Goal: Leave review/rating: Share an evaluation or opinion about a product, service, or content

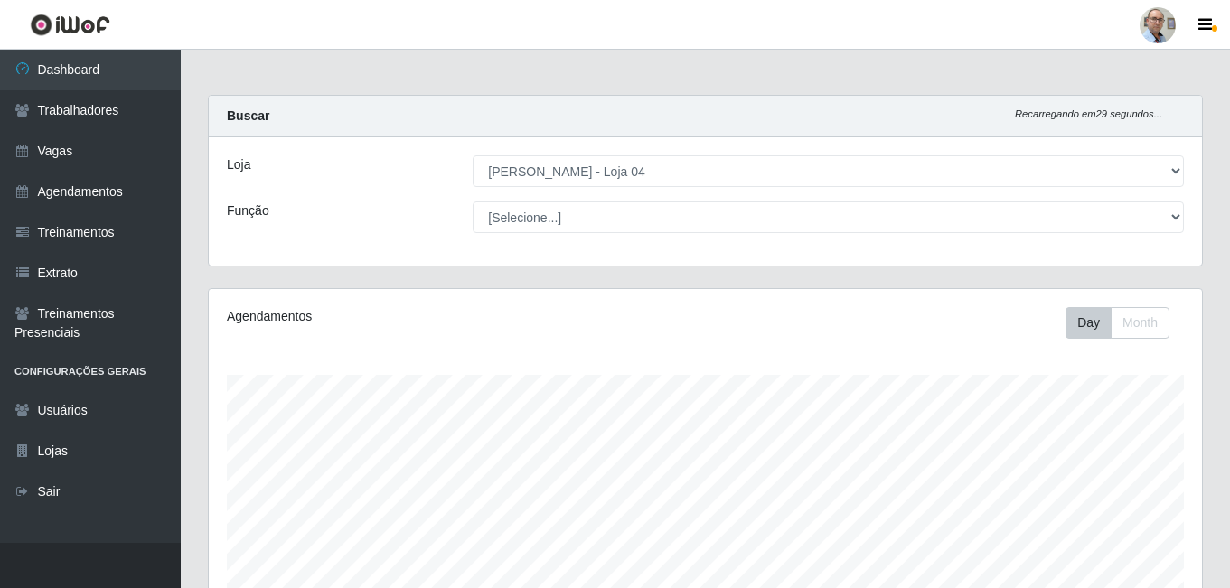
select select "251"
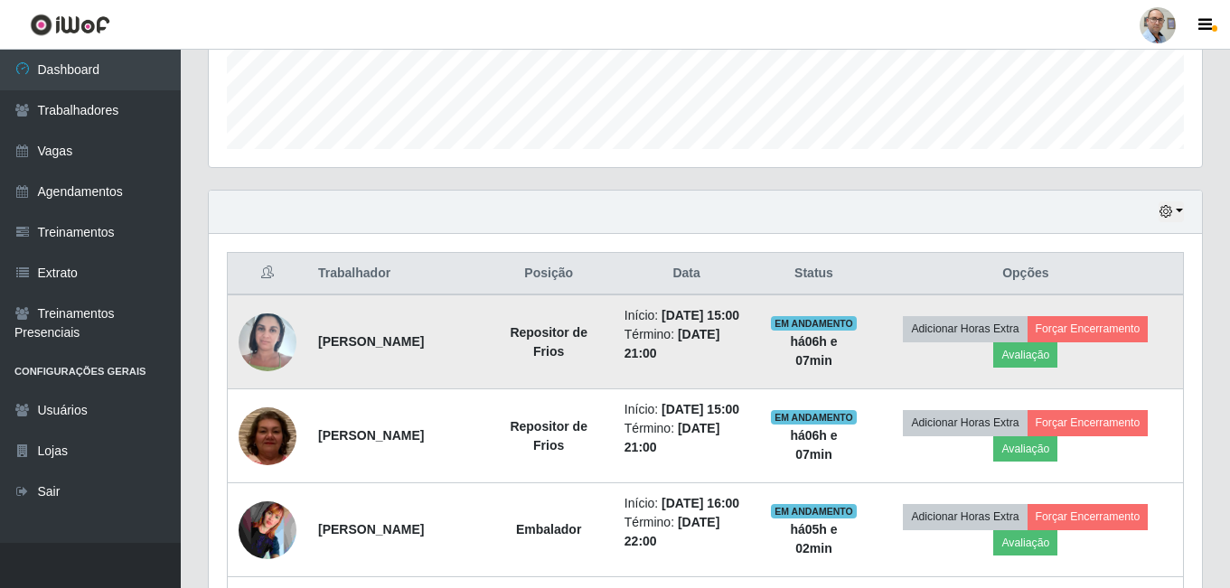
scroll to position [584, 0]
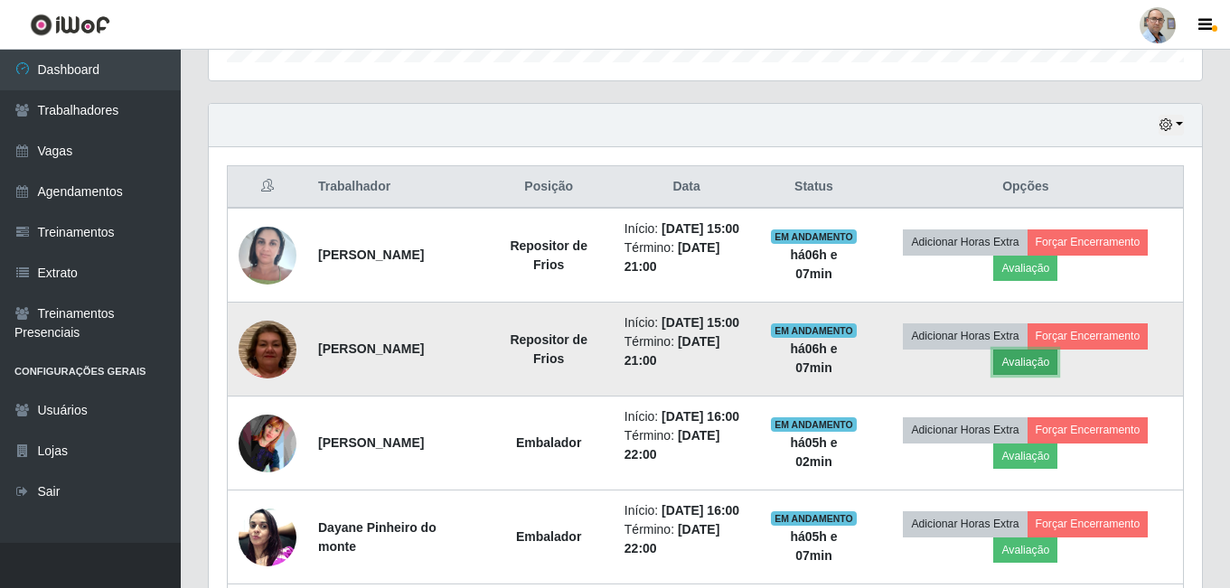
click at [1041, 375] on button "Avaliação" at bounding box center [1025, 362] width 64 height 25
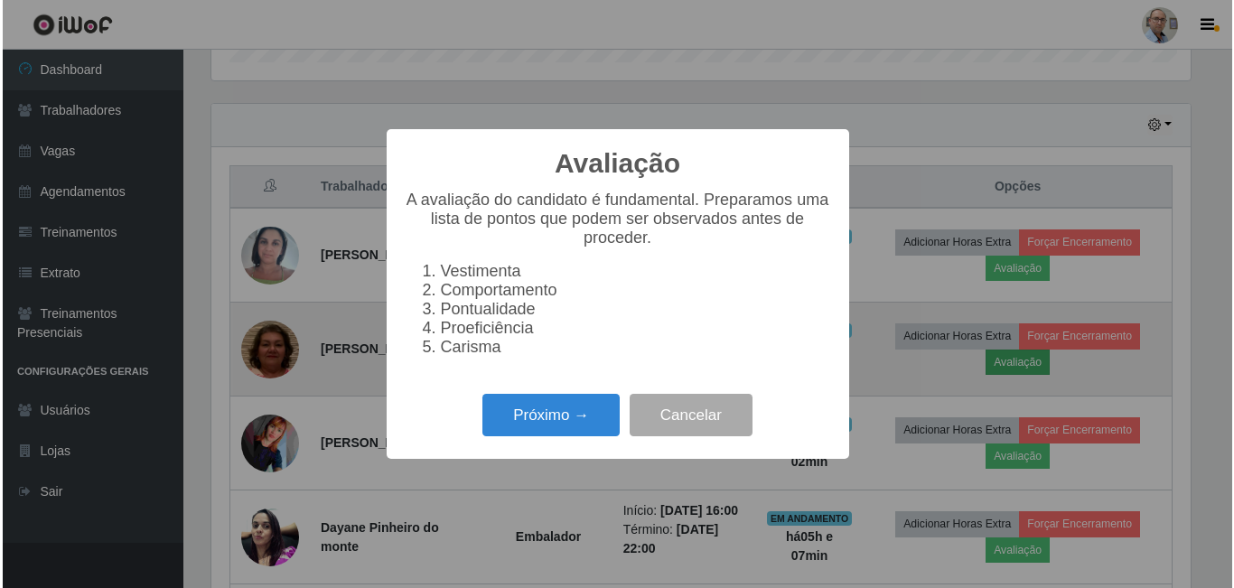
scroll to position [375, 984]
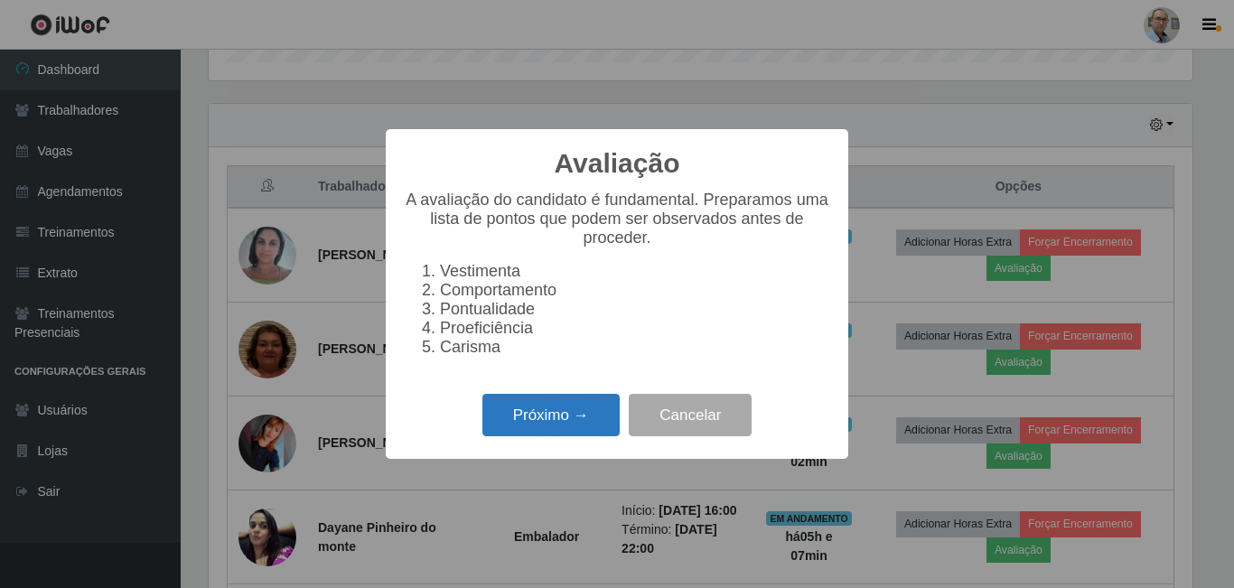
click at [510, 436] on button "Próximo →" at bounding box center [551, 415] width 137 height 42
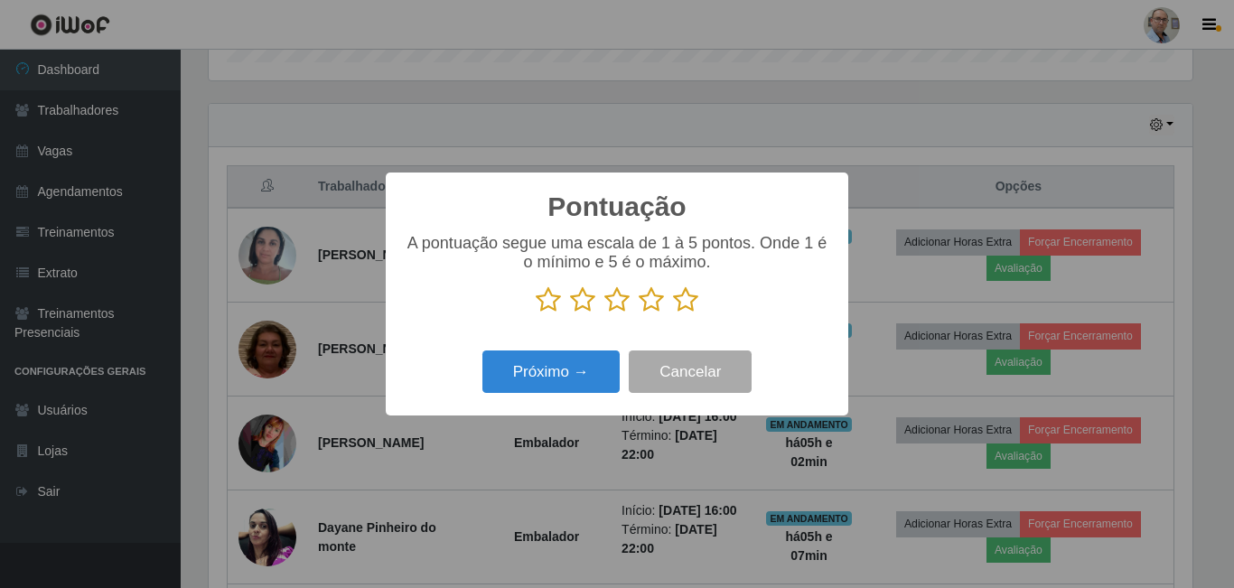
click at [685, 304] on icon at bounding box center [685, 299] width 25 height 27
click at [673, 314] on input "radio" at bounding box center [673, 314] width 0 height 0
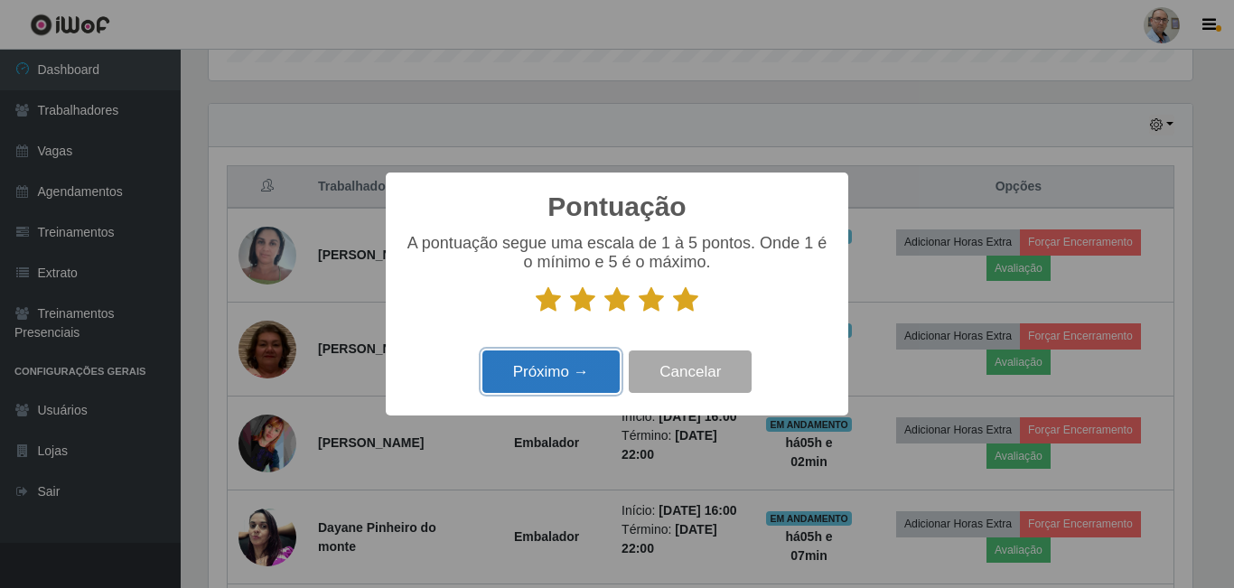
click at [498, 382] on button "Próximo →" at bounding box center [551, 372] width 137 height 42
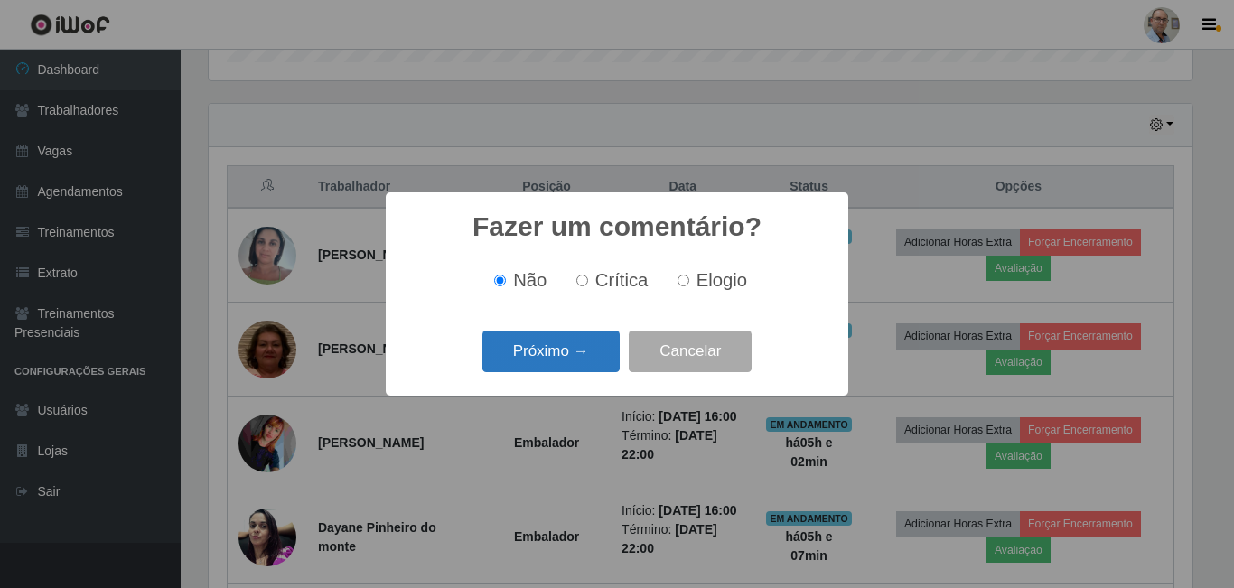
click at [549, 357] on button "Próximo →" at bounding box center [551, 352] width 137 height 42
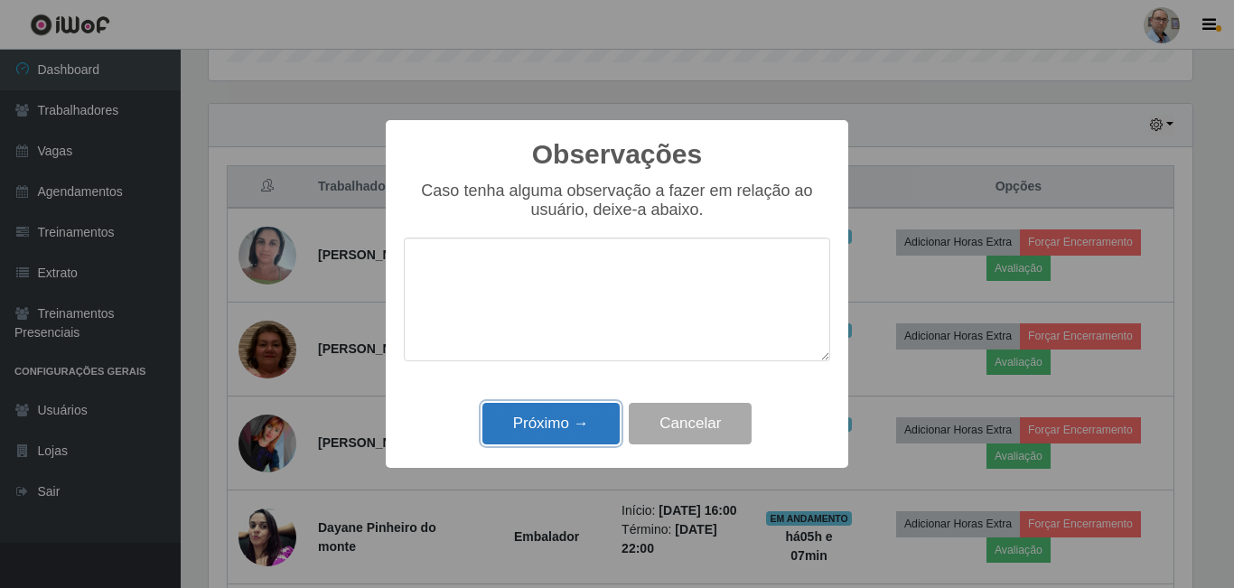
click at [564, 415] on button "Próximo →" at bounding box center [551, 424] width 137 height 42
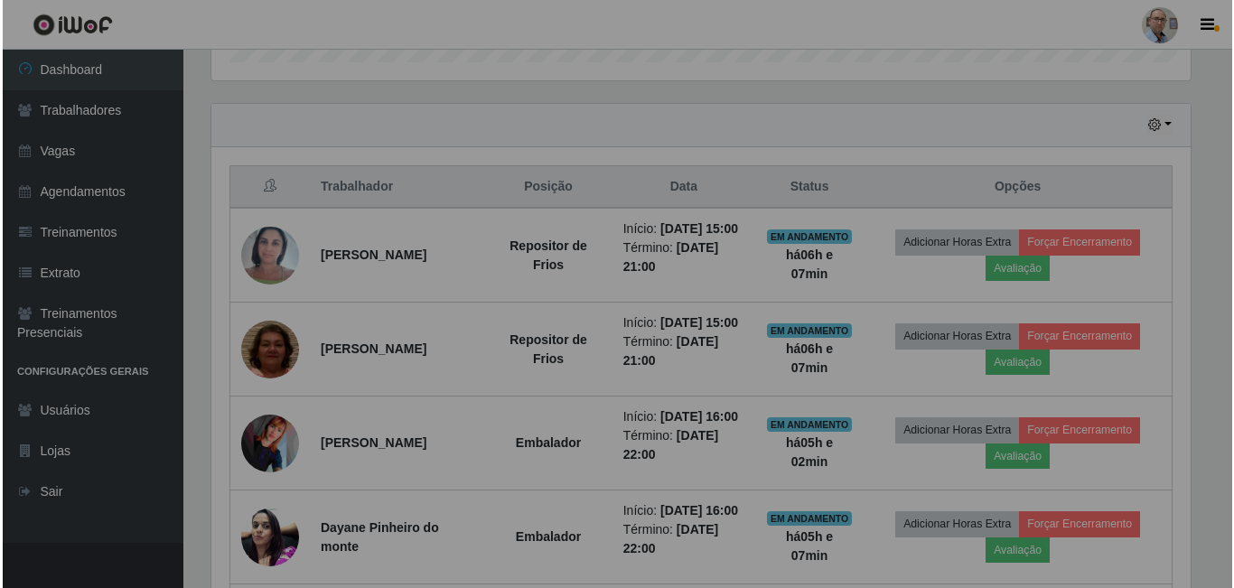
scroll to position [375, 993]
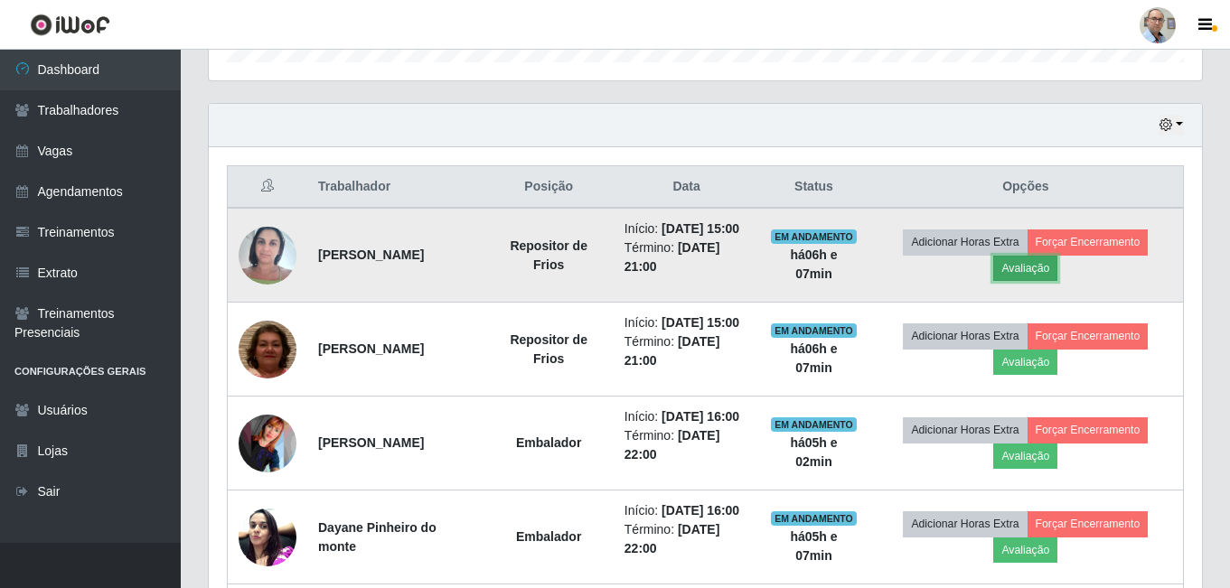
click at [1051, 277] on button "Avaliação" at bounding box center [1025, 268] width 64 height 25
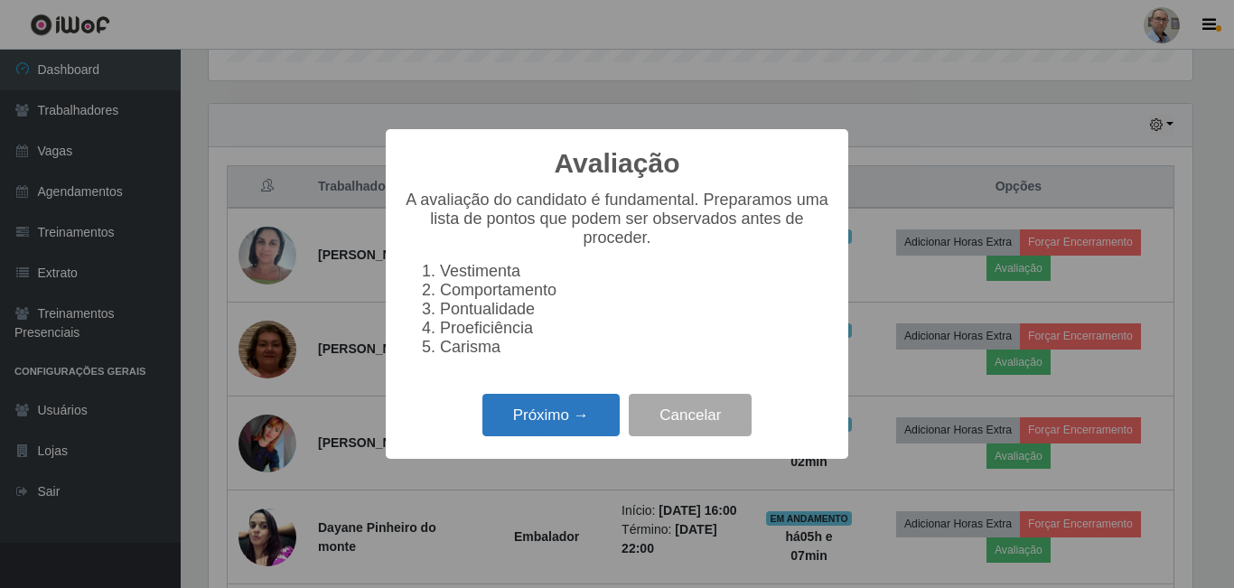
click at [535, 425] on button "Próximo →" at bounding box center [551, 415] width 137 height 42
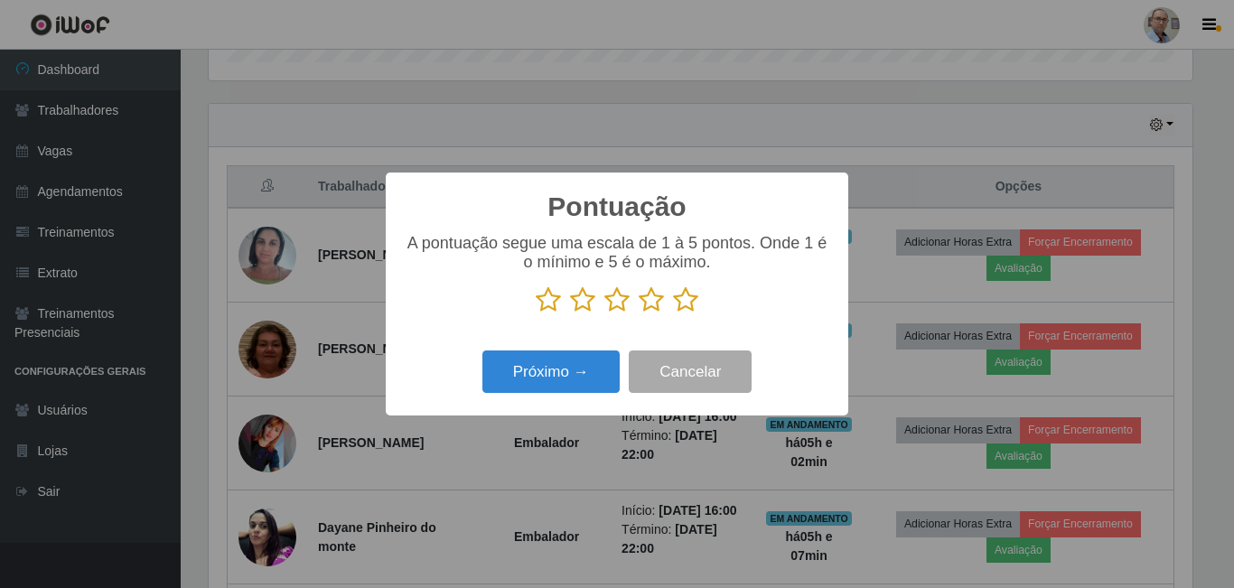
click at [683, 314] on icon at bounding box center [685, 299] width 25 height 27
click at [673, 314] on input "radio" at bounding box center [673, 314] width 0 height 0
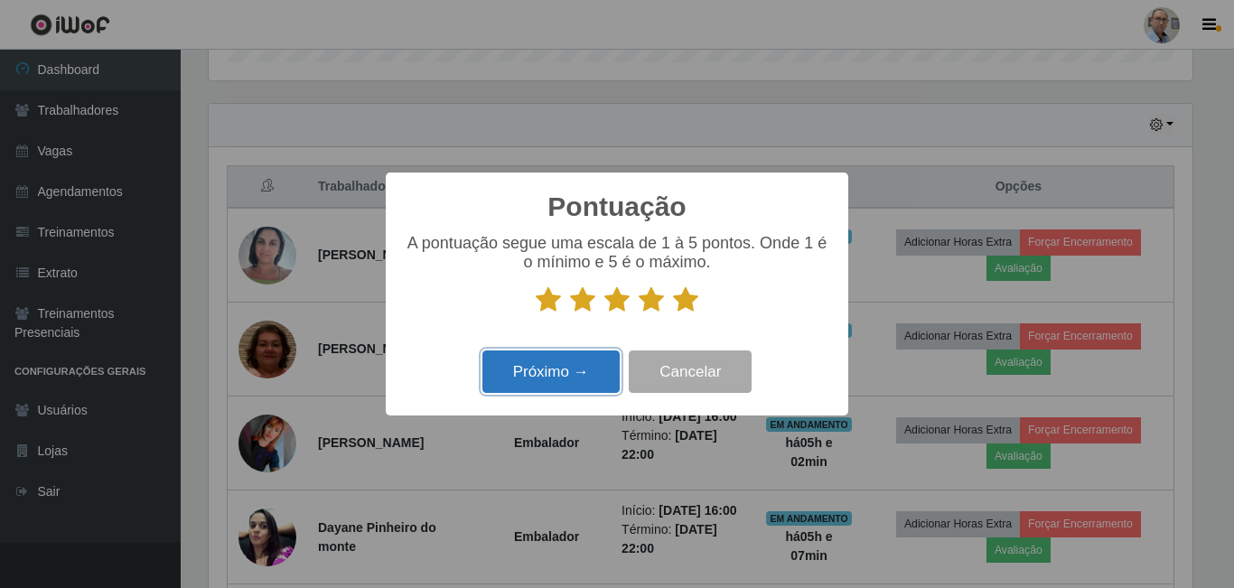
click at [539, 382] on button "Próximo →" at bounding box center [551, 372] width 137 height 42
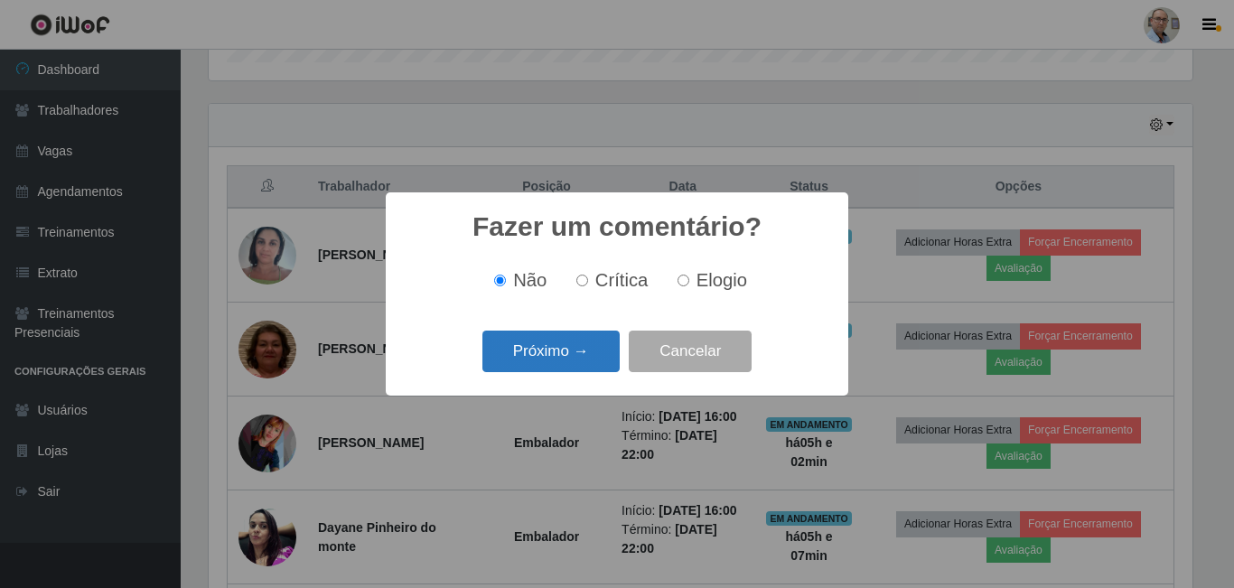
click at [552, 355] on button "Próximo →" at bounding box center [551, 352] width 137 height 42
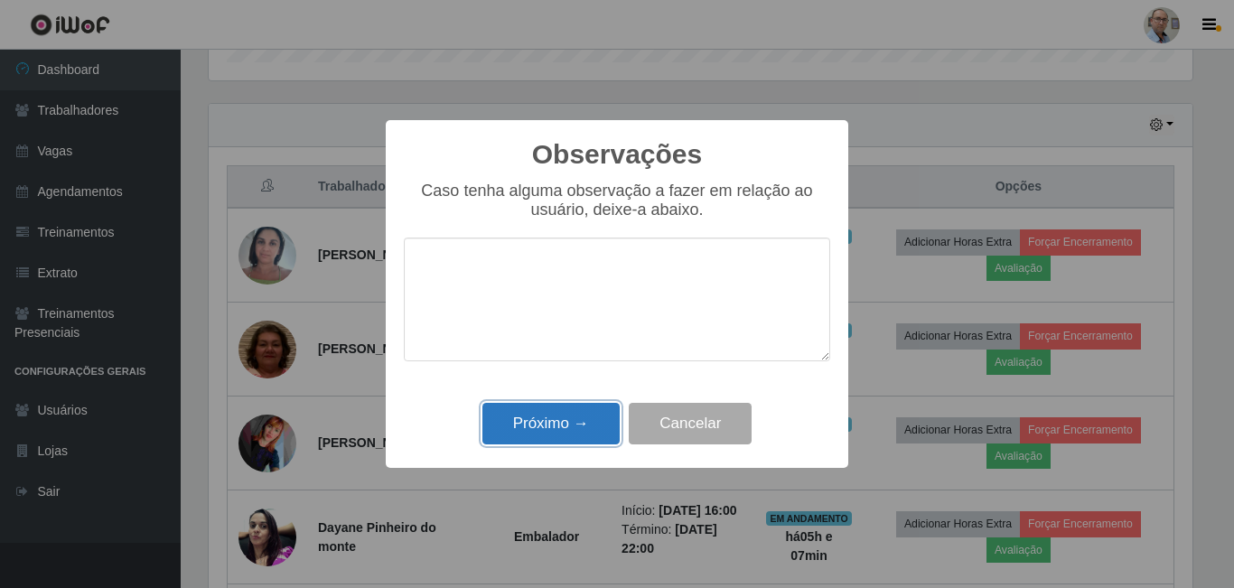
click at [568, 427] on button "Próximo →" at bounding box center [551, 424] width 137 height 42
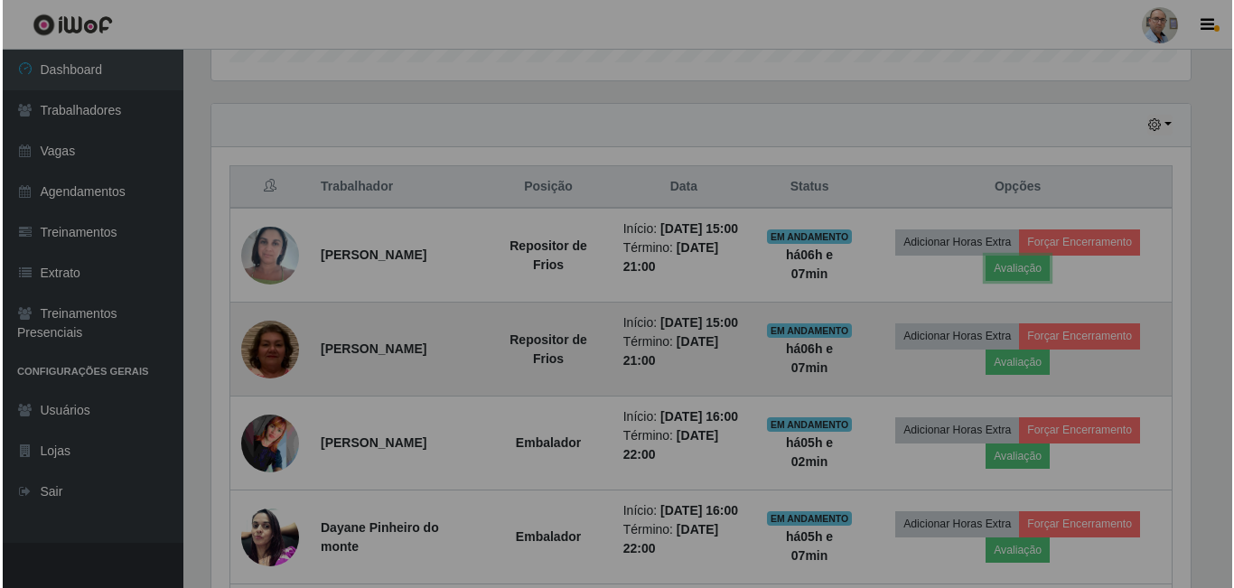
scroll to position [375, 993]
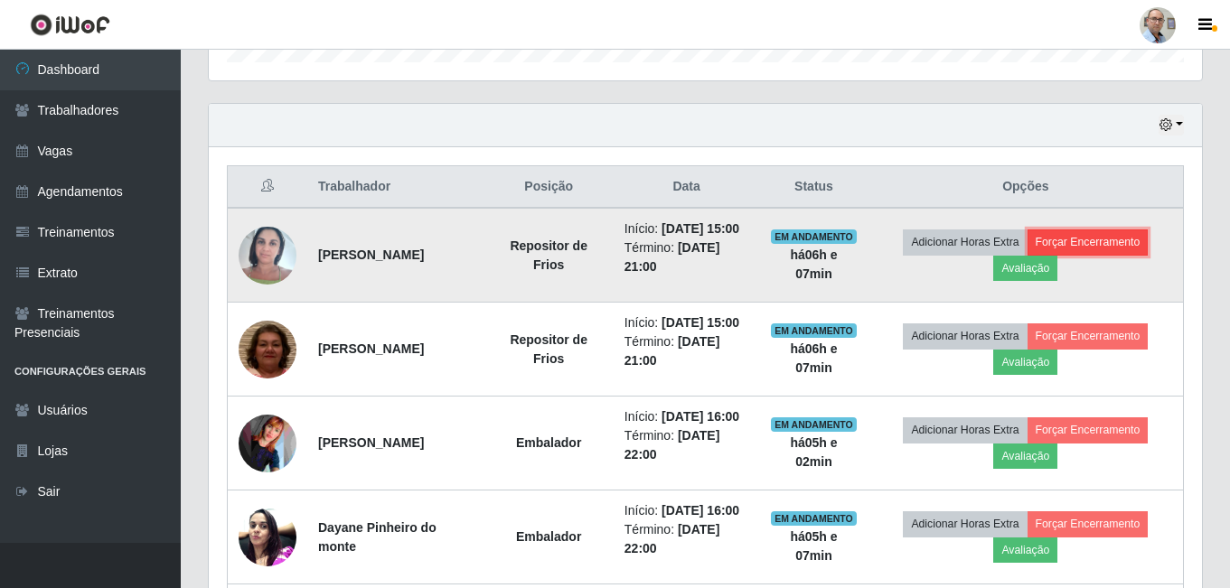
click at [1076, 255] on button "Forçar Encerramento" at bounding box center [1087, 242] width 121 height 25
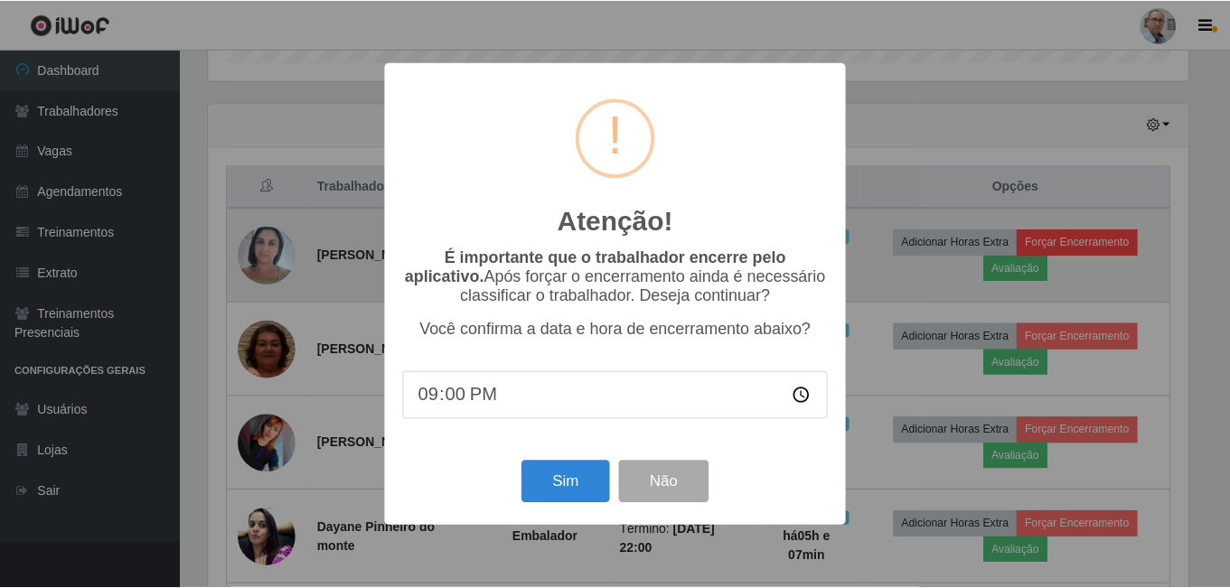
scroll to position [375, 984]
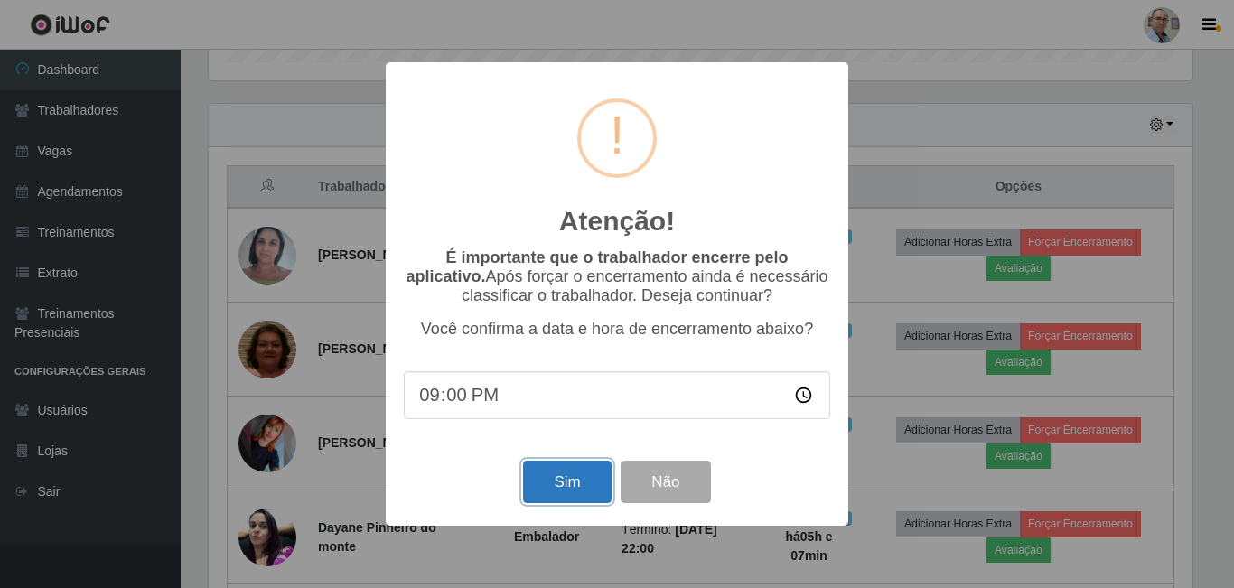
click at [557, 485] on button "Sim" at bounding box center [567, 482] width 88 height 42
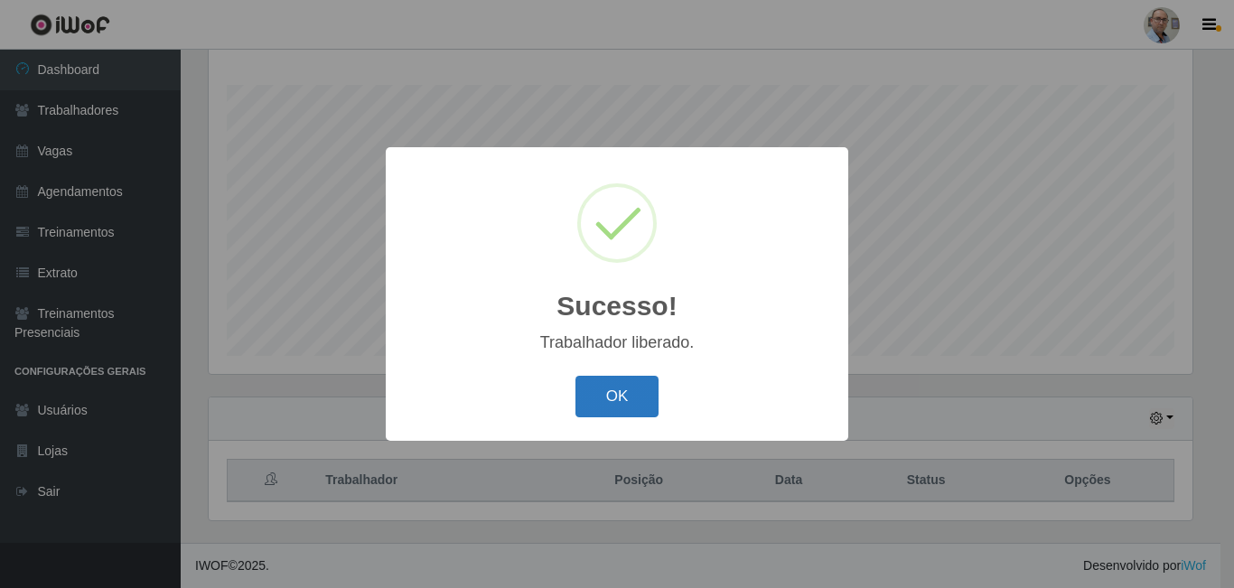
click at [586, 398] on button "OK" at bounding box center [618, 397] width 84 height 42
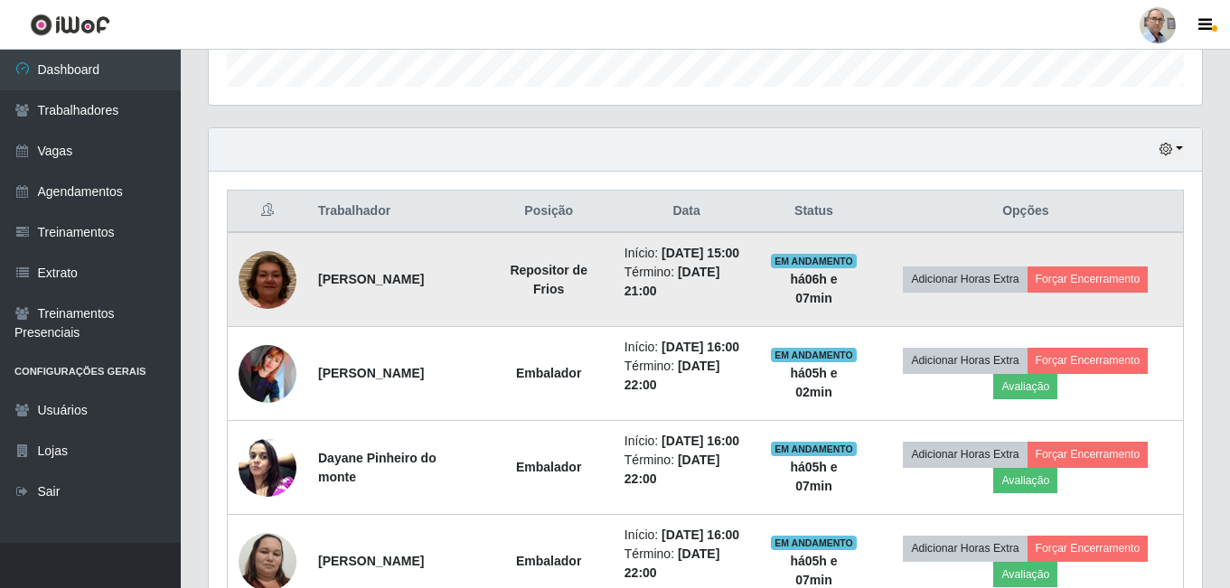
scroll to position [561, 0]
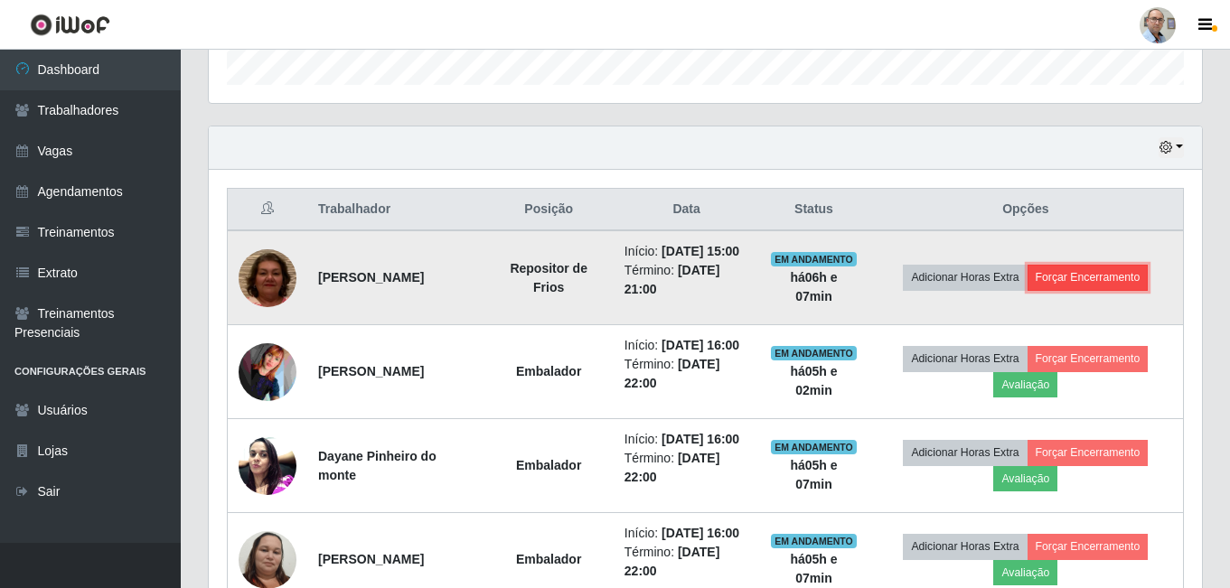
click at [1092, 285] on button "Forçar Encerramento" at bounding box center [1087, 277] width 121 height 25
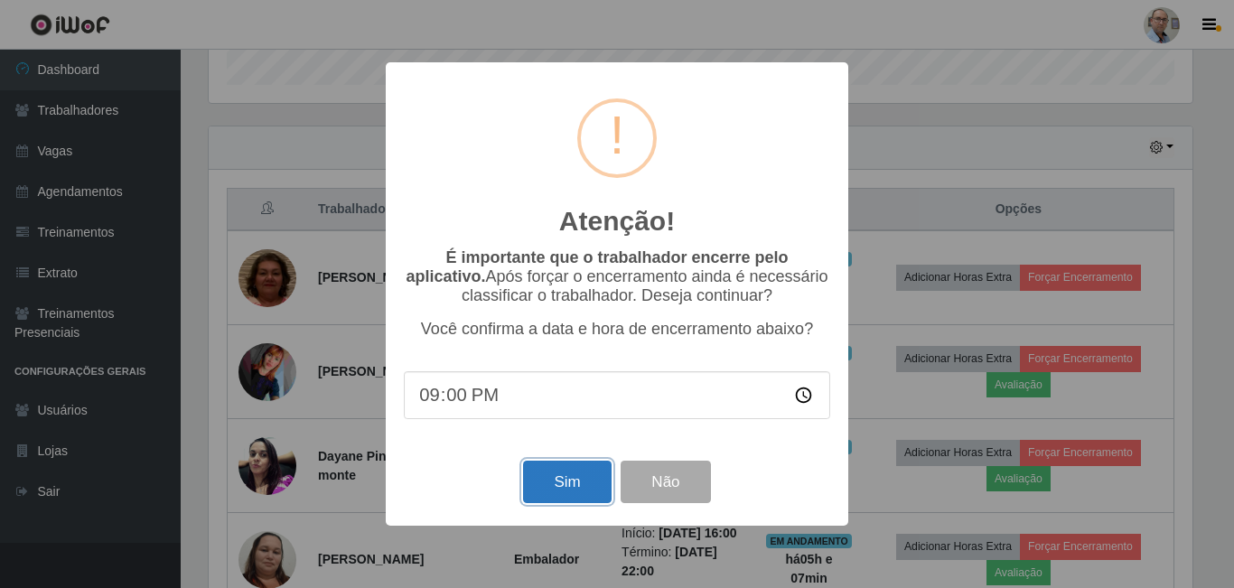
click at [560, 485] on button "Sim" at bounding box center [567, 482] width 88 height 42
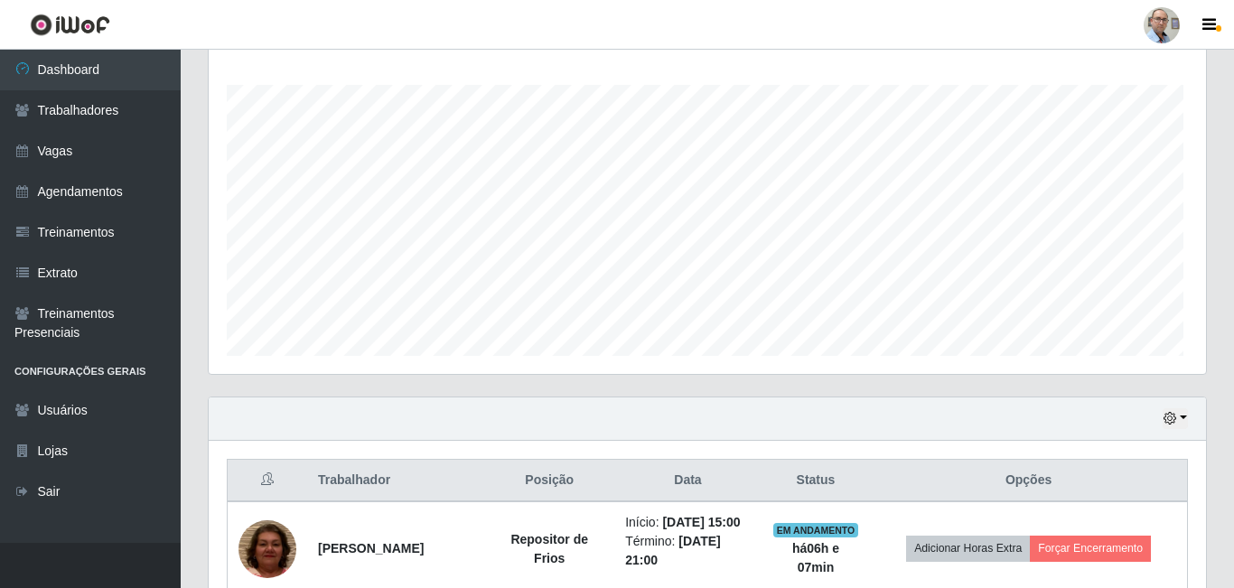
scroll to position [0, 0]
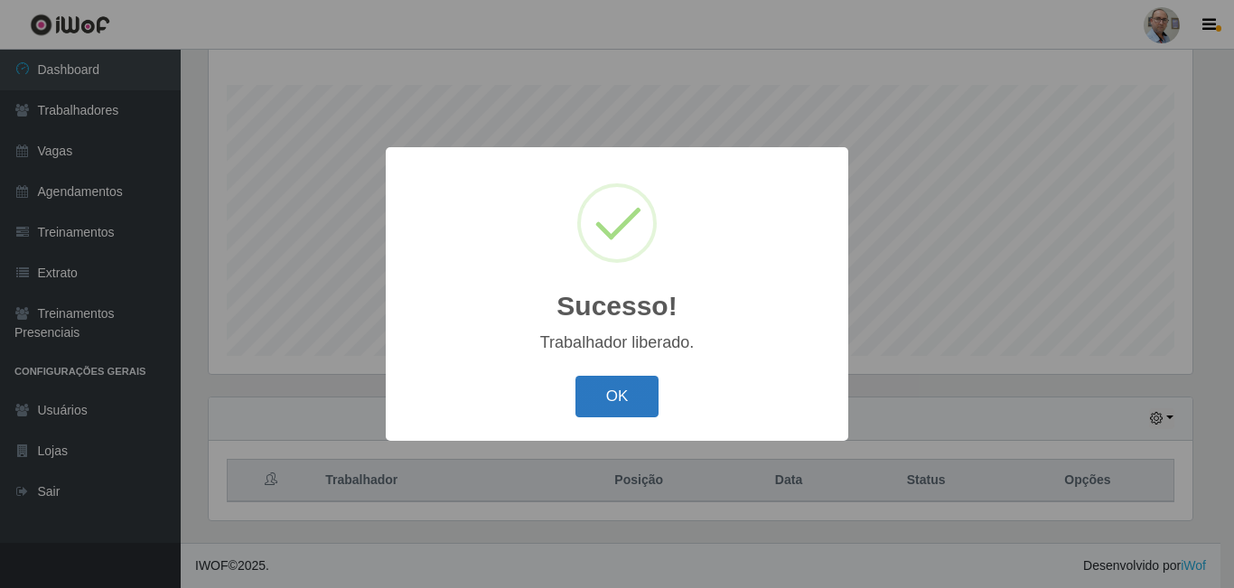
click at [615, 397] on button "OK" at bounding box center [618, 397] width 84 height 42
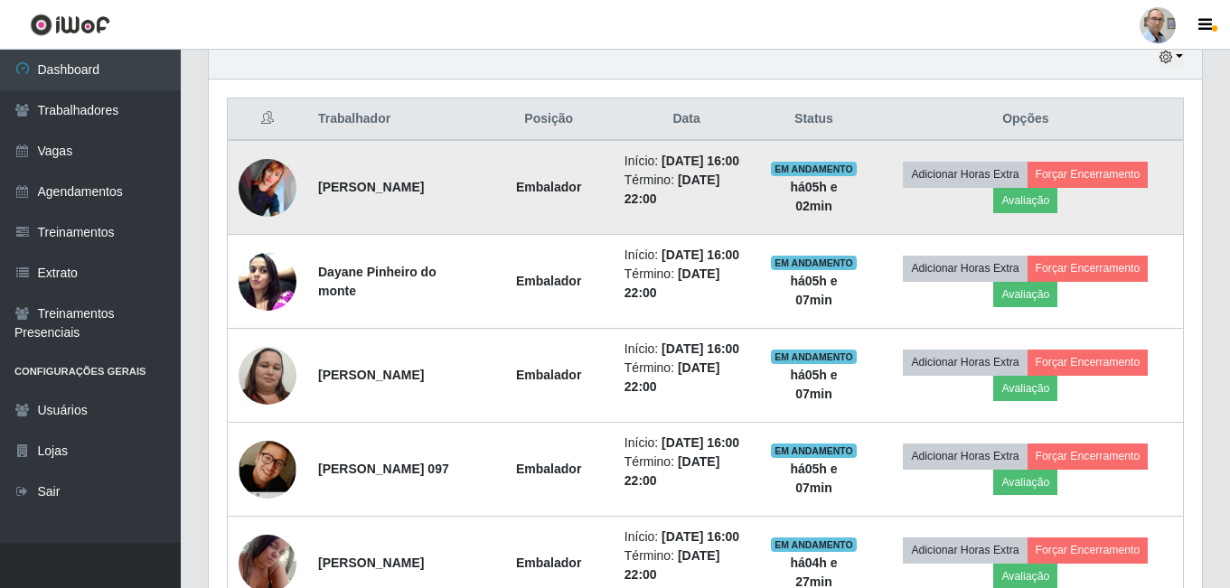
click at [243, 197] on img at bounding box center [268, 188] width 58 height 58
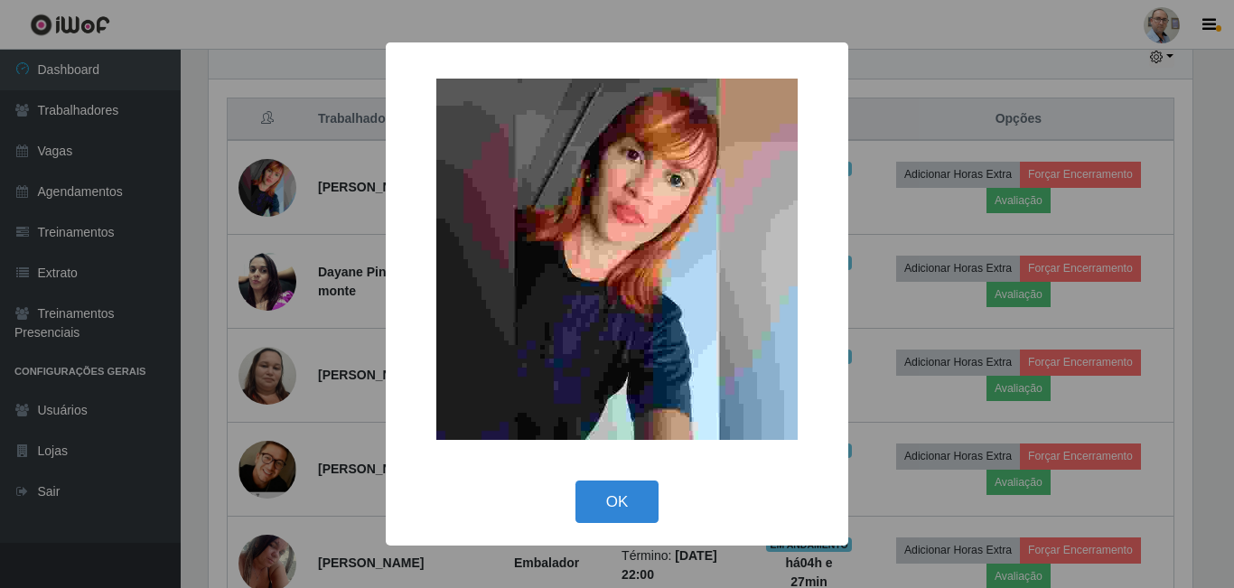
click at [297, 255] on div "× OK Cancel" at bounding box center [617, 294] width 1234 height 588
